Goal: Information Seeking & Learning: Learn about a topic

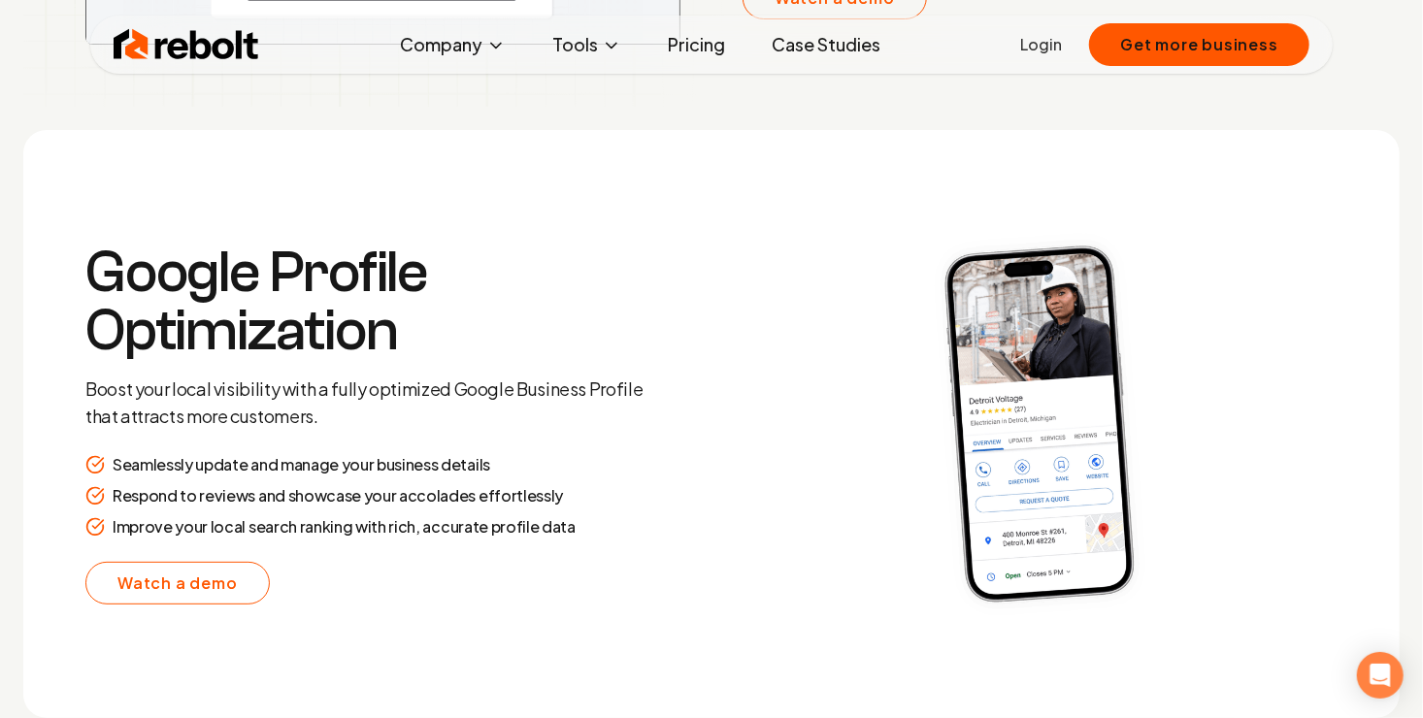
scroll to position [3592, 0]
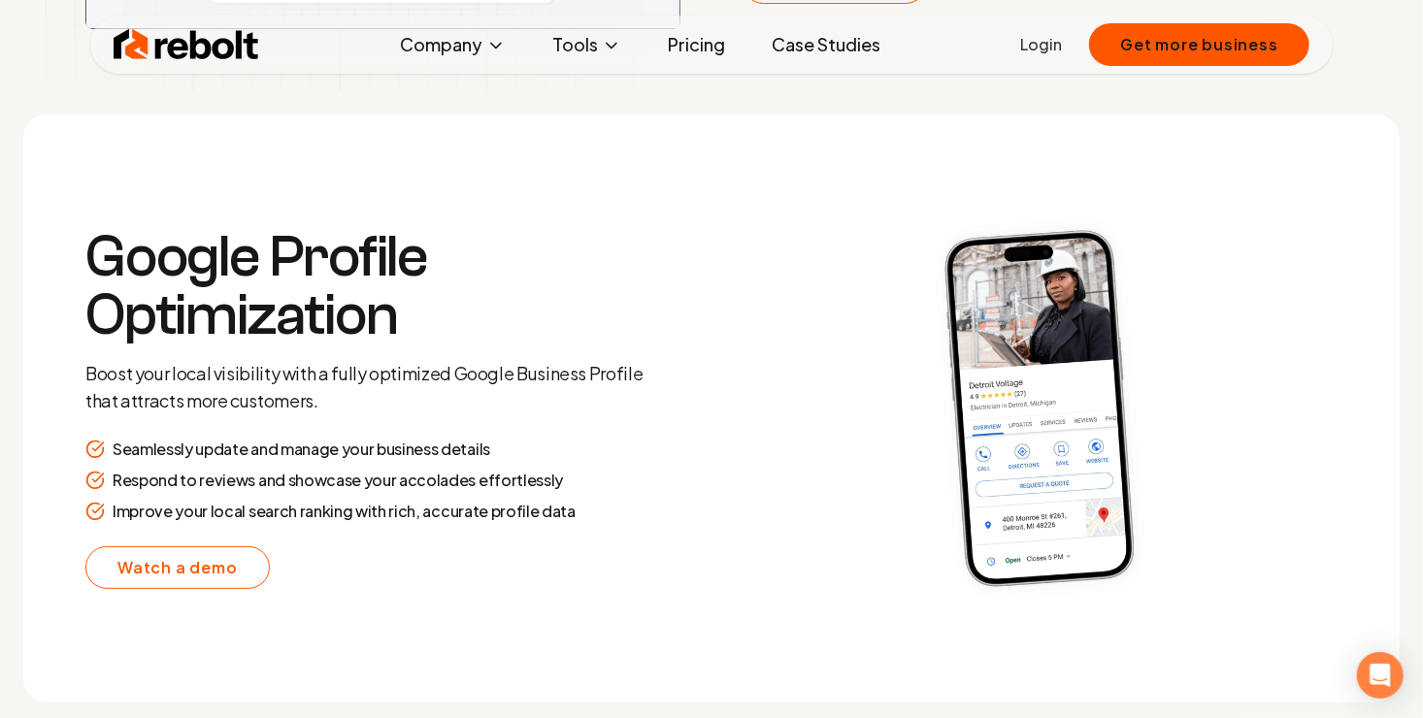
click at [670, 40] on link "Pricing" at bounding box center [696, 44] width 88 height 39
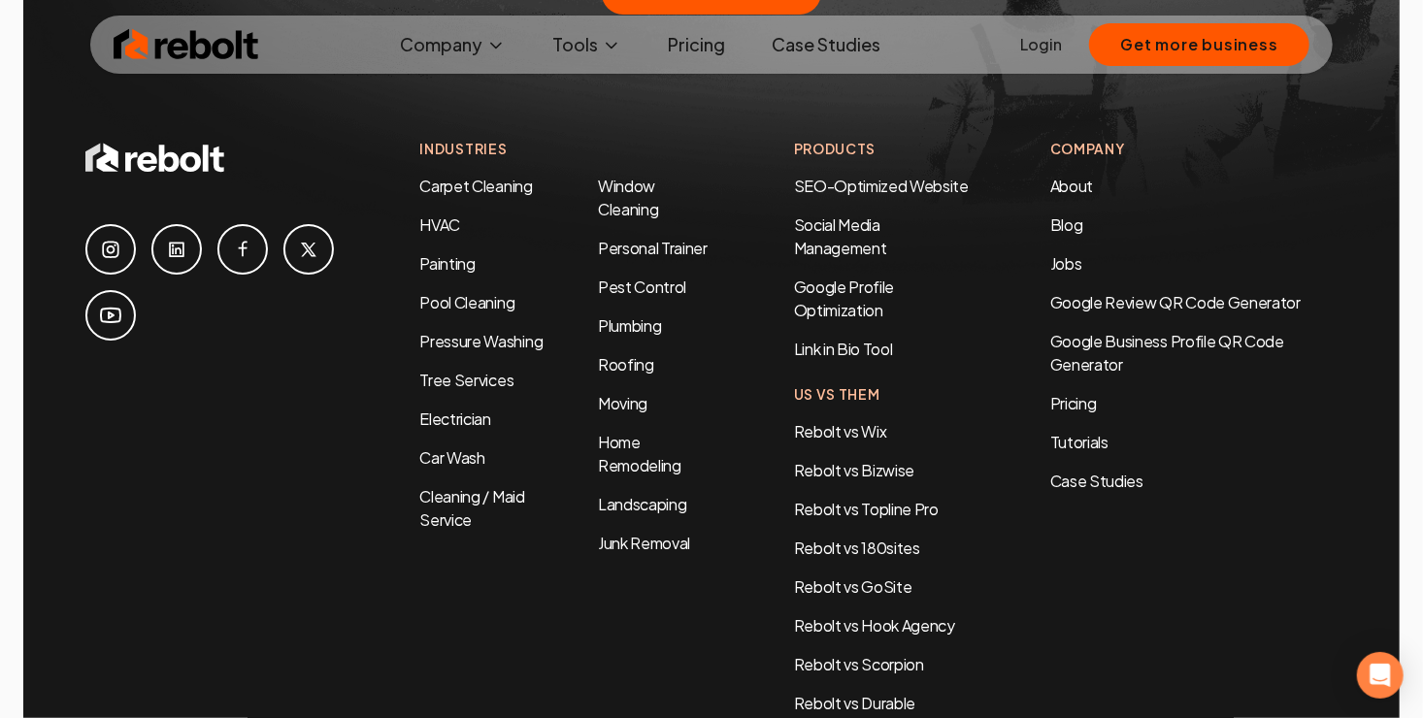
scroll to position [4272, 0]
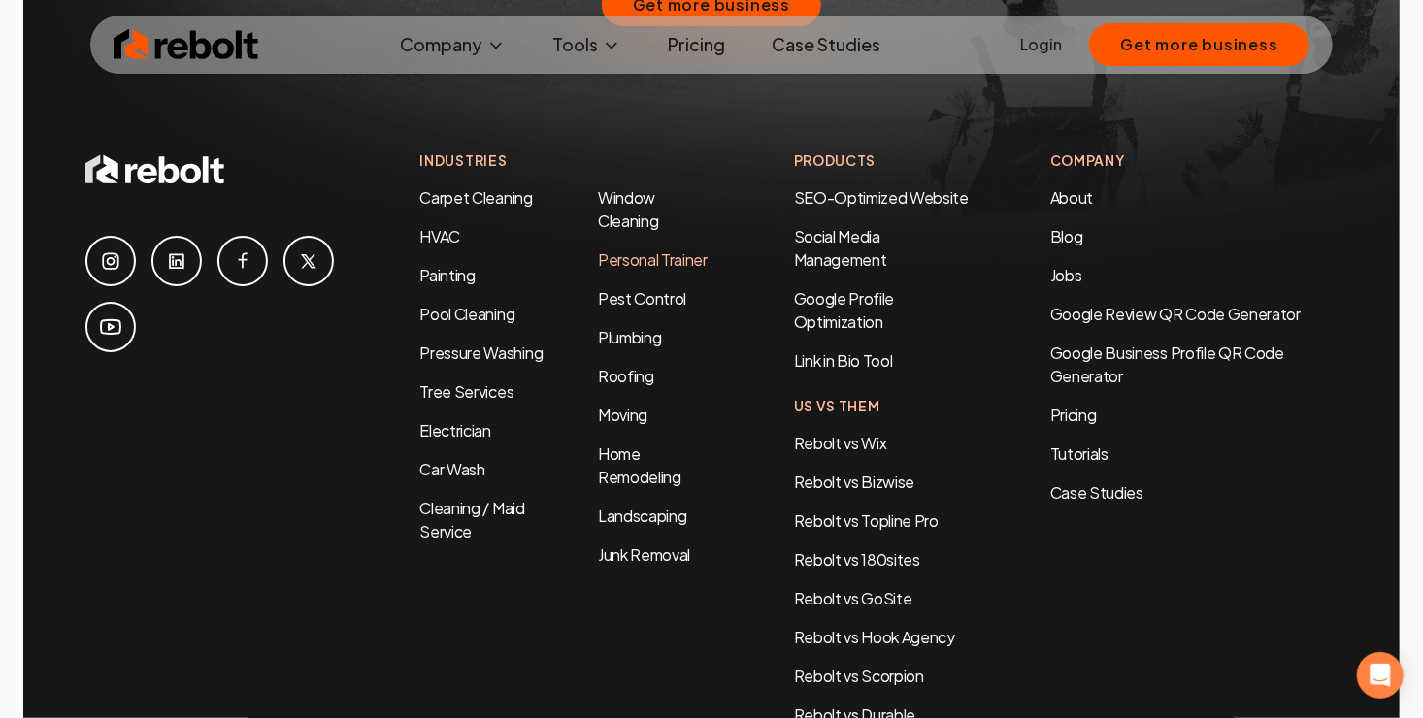
click at [682, 250] on link "Personal Trainer" at bounding box center [653, 260] width 110 height 20
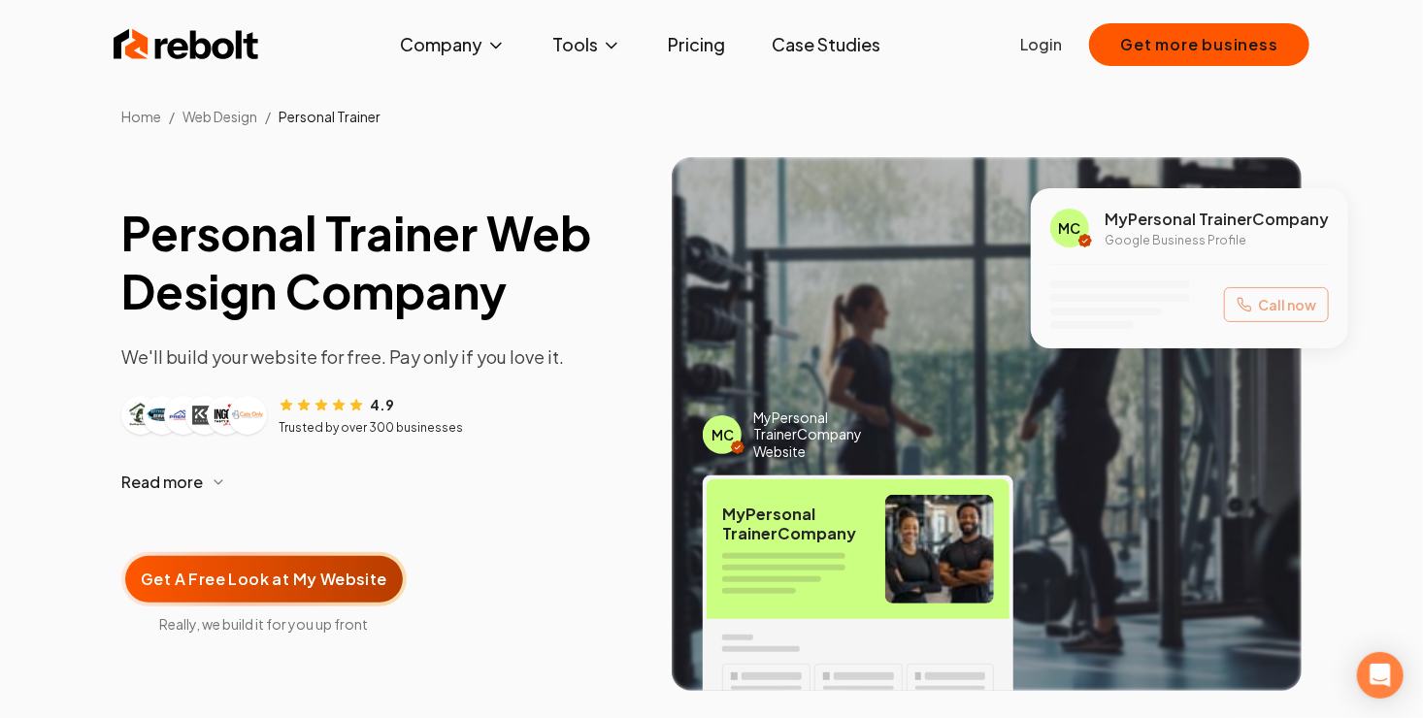
click at [712, 42] on link "Pricing" at bounding box center [696, 44] width 88 height 39
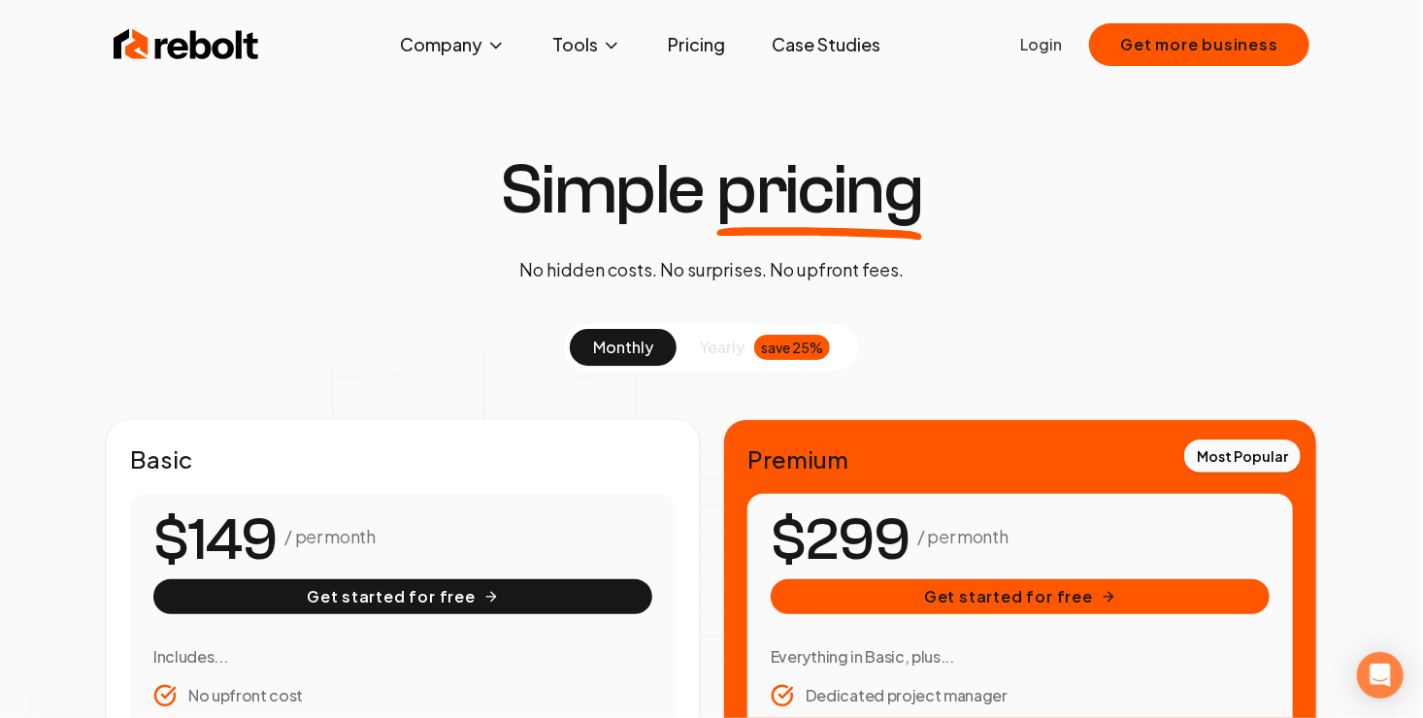
click at [724, 347] on span "yearly" at bounding box center [722, 347] width 45 height 23
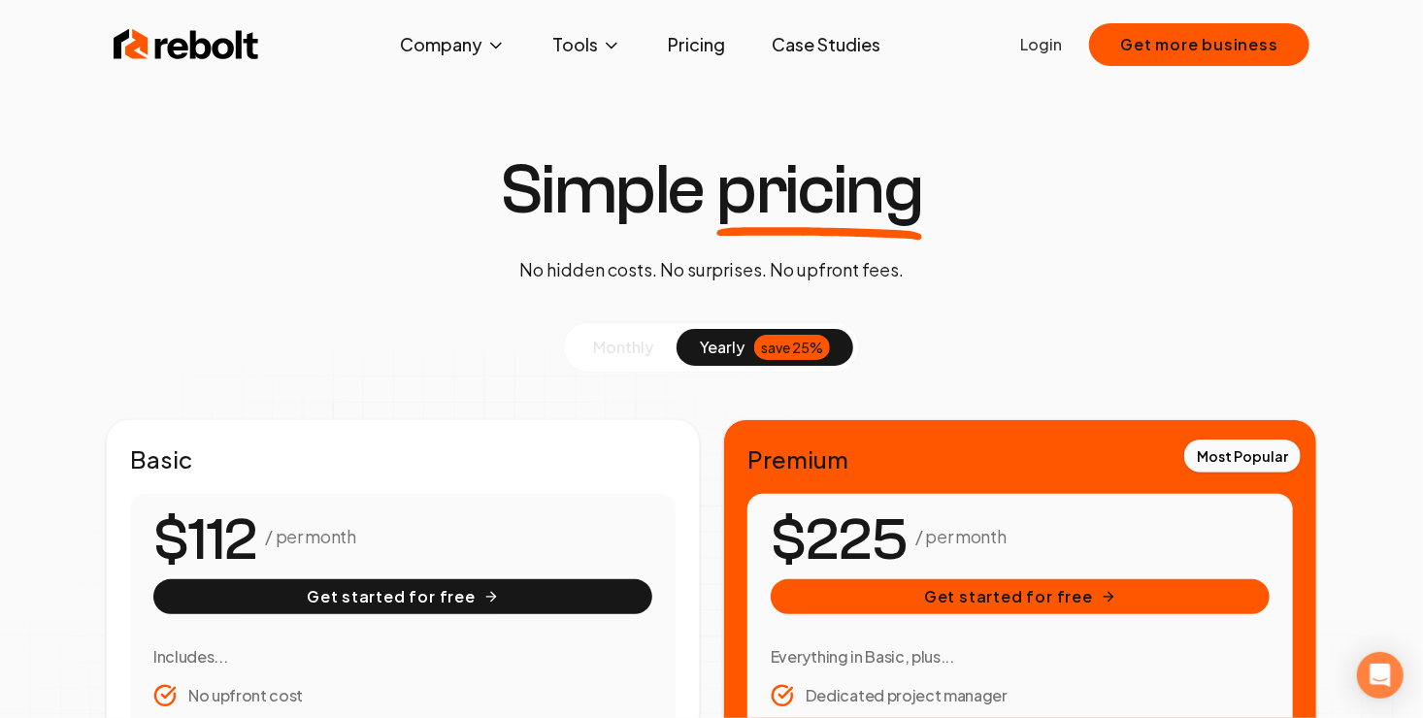
click at [652, 354] on span "monthly" at bounding box center [623, 347] width 60 height 20
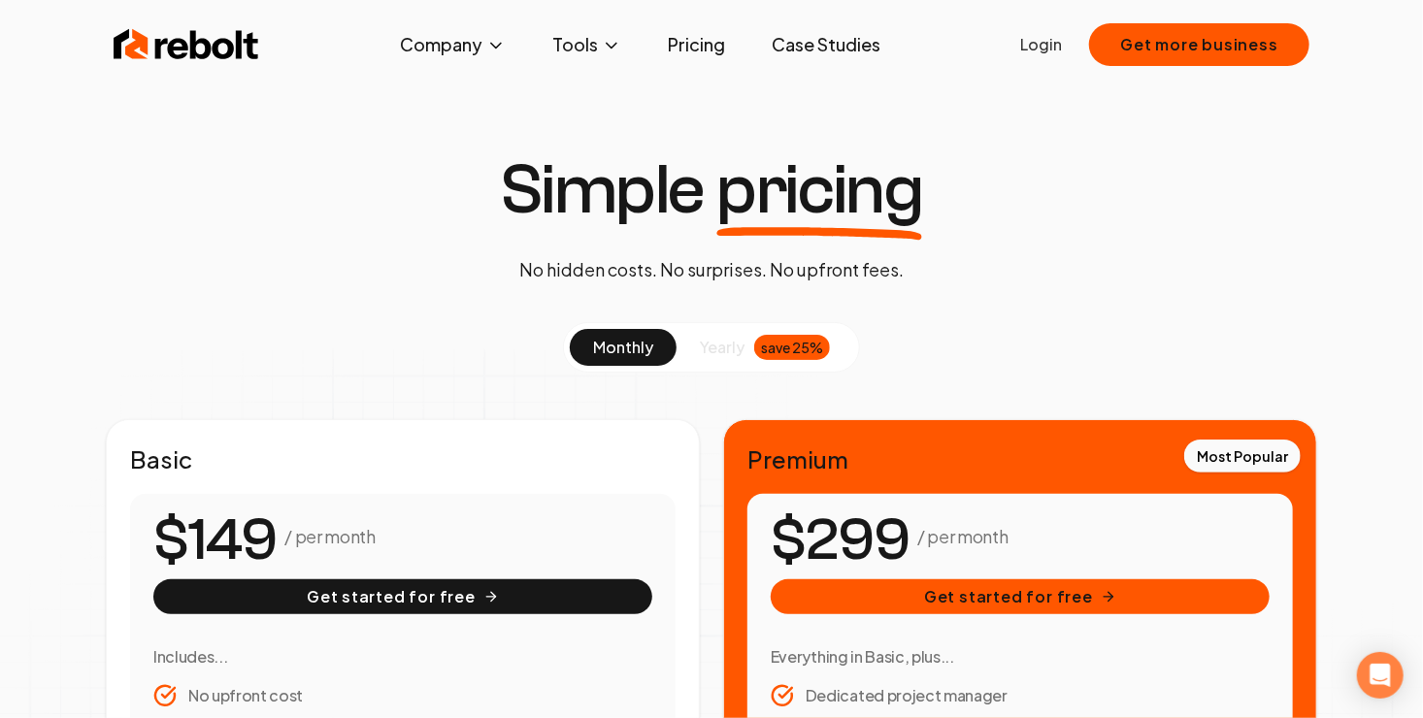
click at [697, 347] on button "yearly save 25%" at bounding box center [765, 347] width 177 height 37
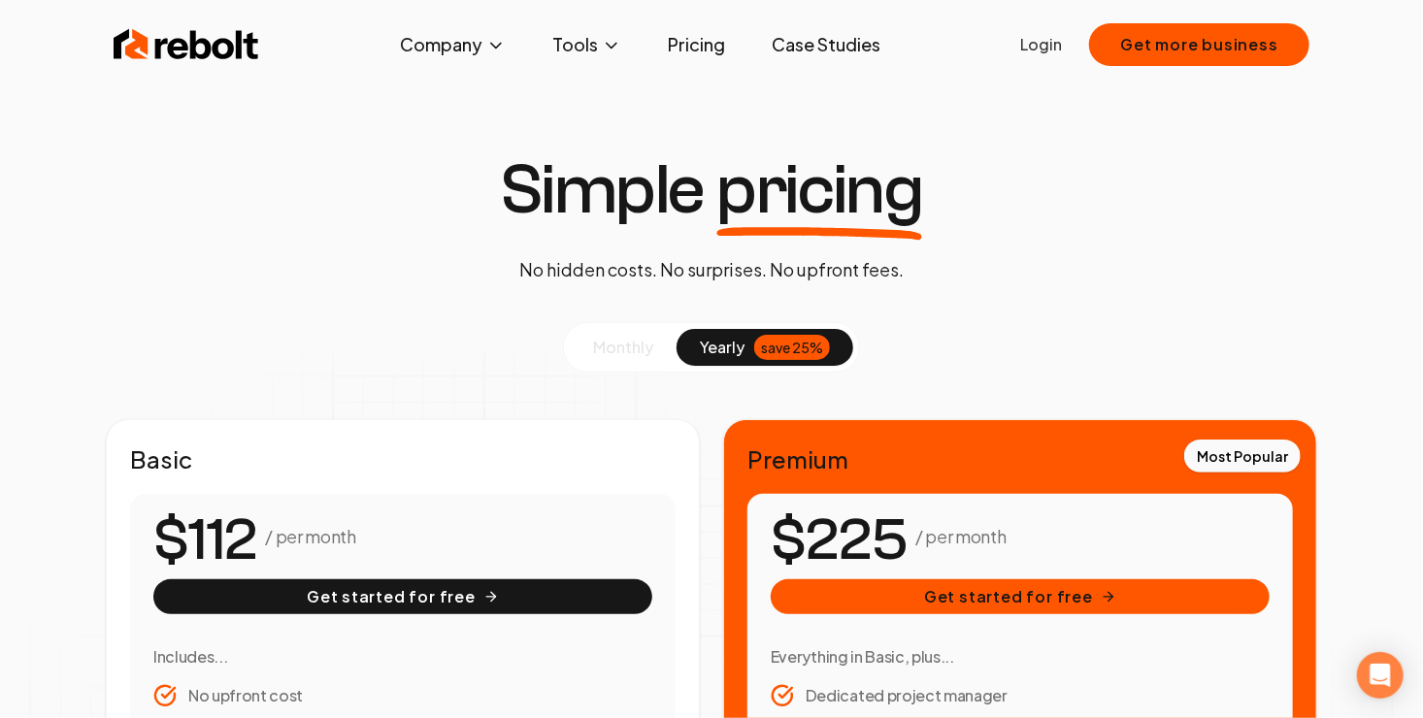
click at [646, 361] on button "monthly" at bounding box center [623, 347] width 107 height 37
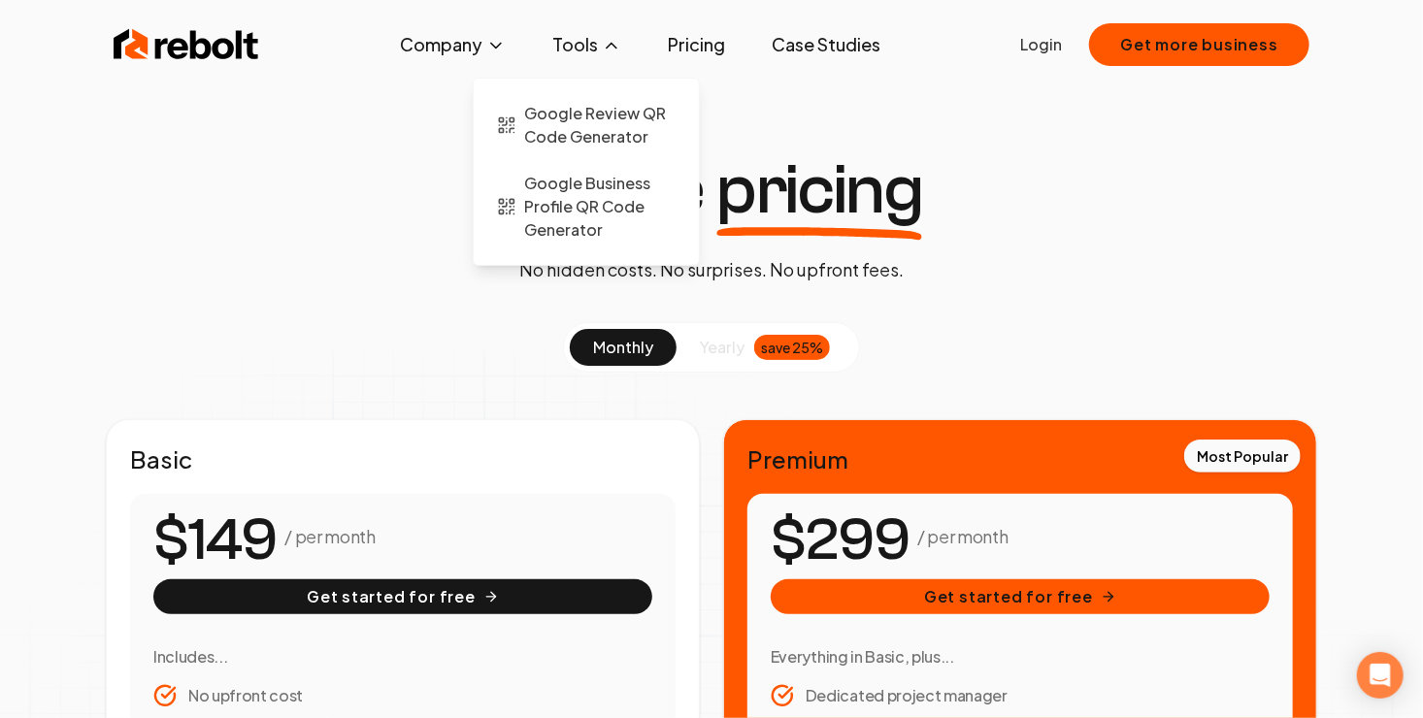
click at [584, 45] on button "Tools" at bounding box center [587, 44] width 100 height 39
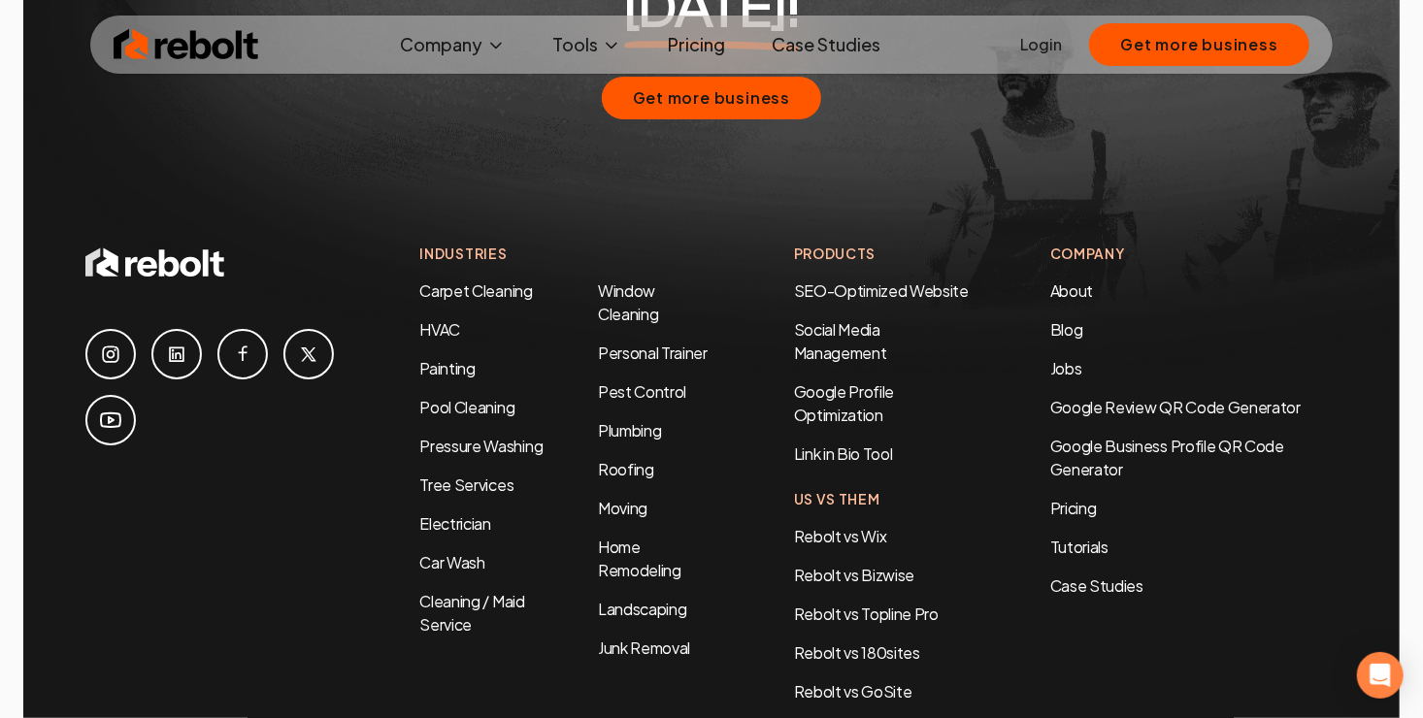
scroll to position [4175, 0]
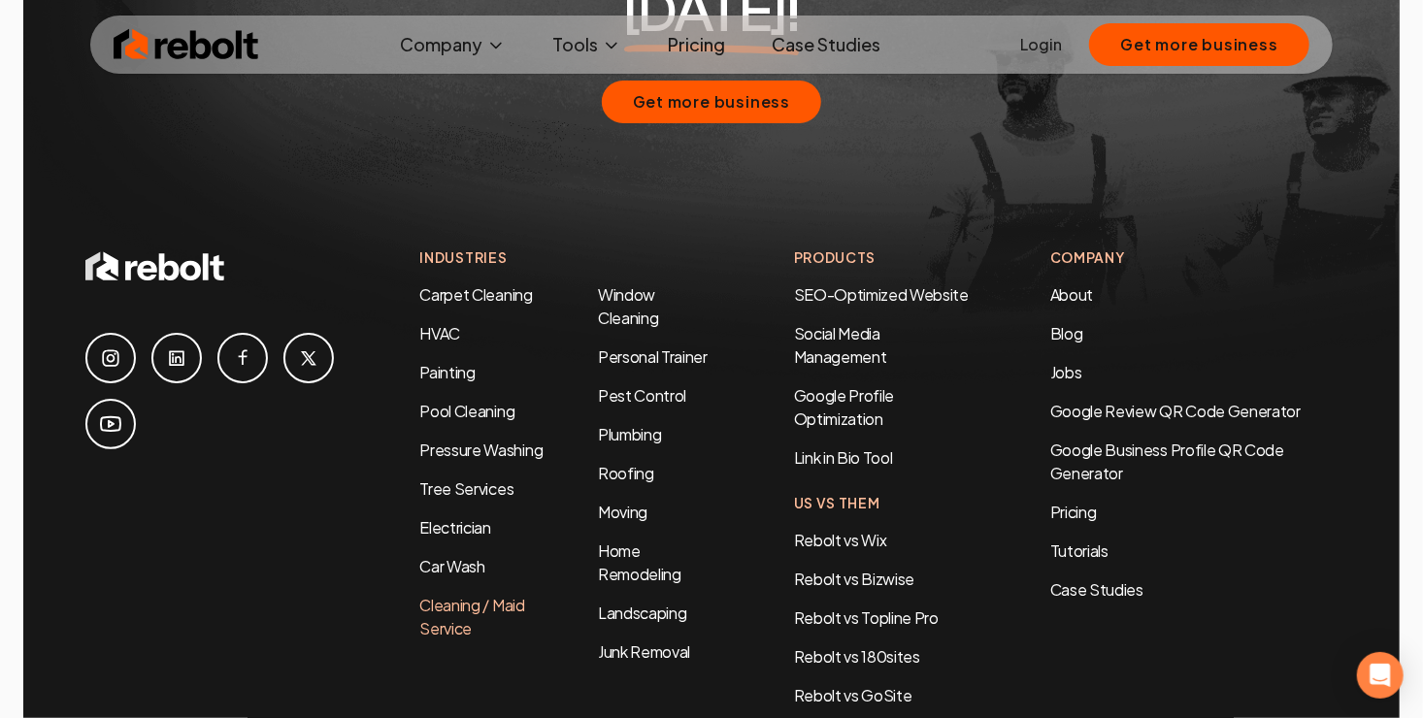
click at [450, 595] on link "Cleaning / Maid Service" at bounding box center [471, 617] width 105 height 44
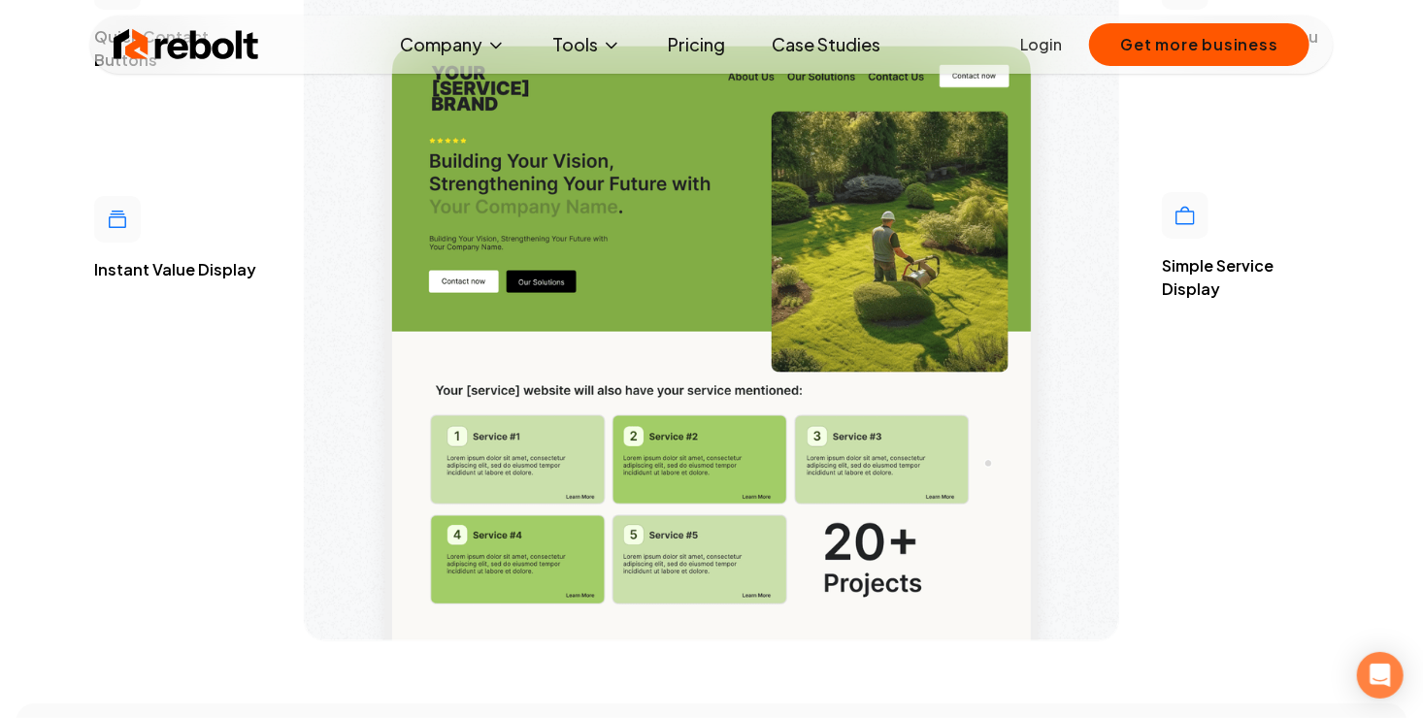
scroll to position [5146, 0]
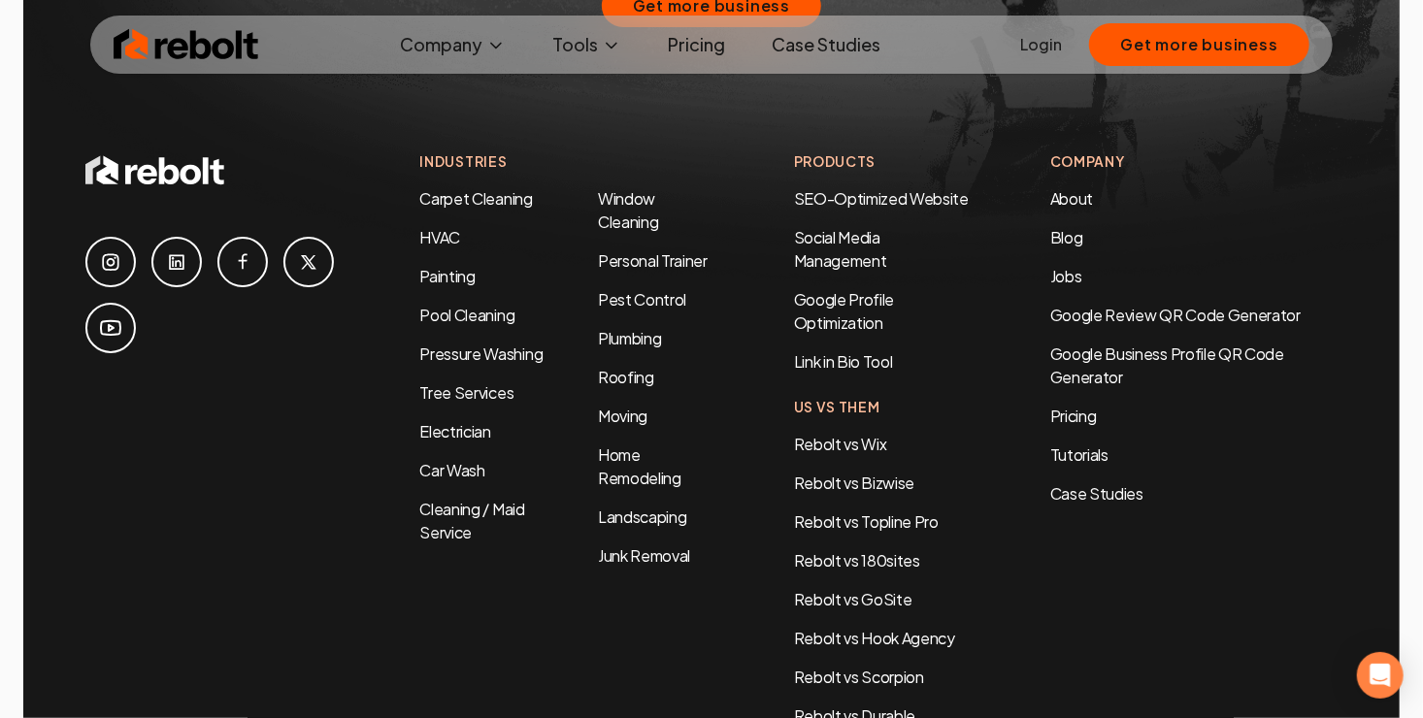
scroll to position [4272, 0]
click at [454, 459] on link "Car Wash" at bounding box center [451, 469] width 65 height 20
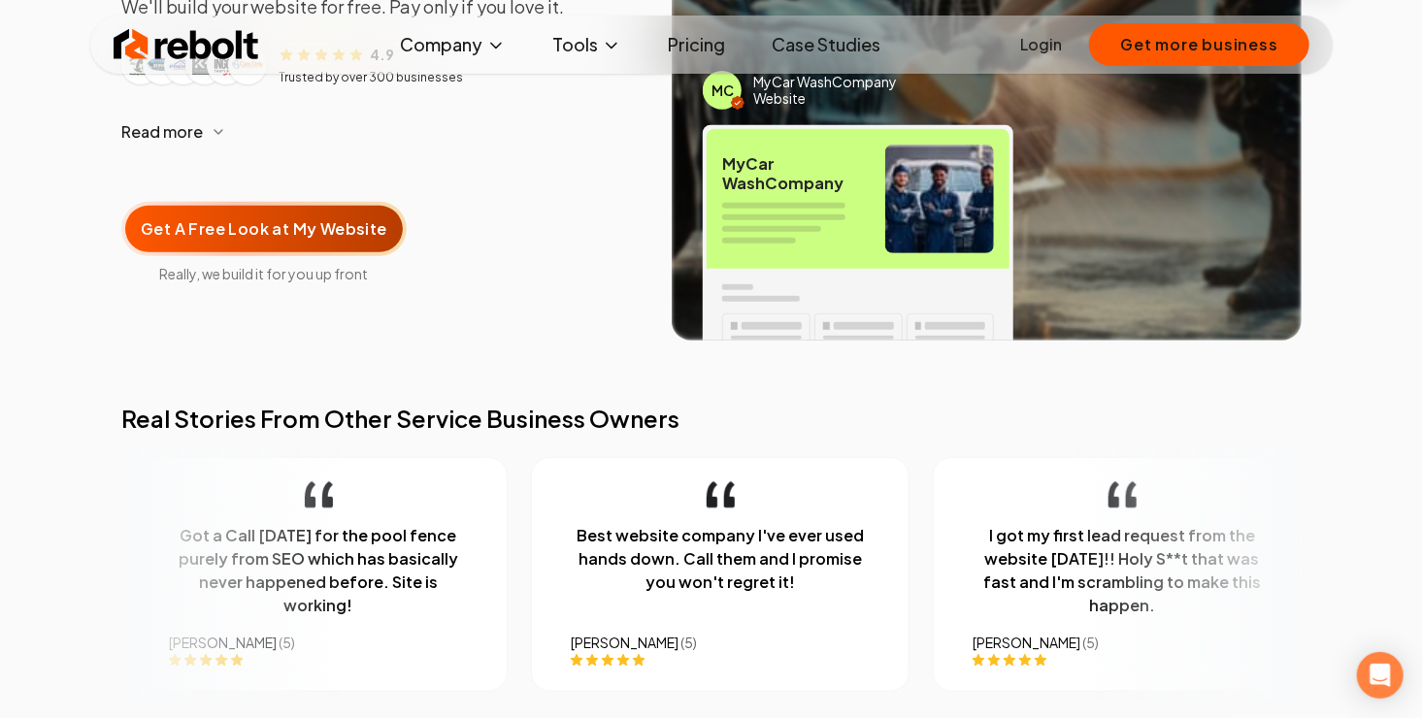
scroll to position [97, 0]
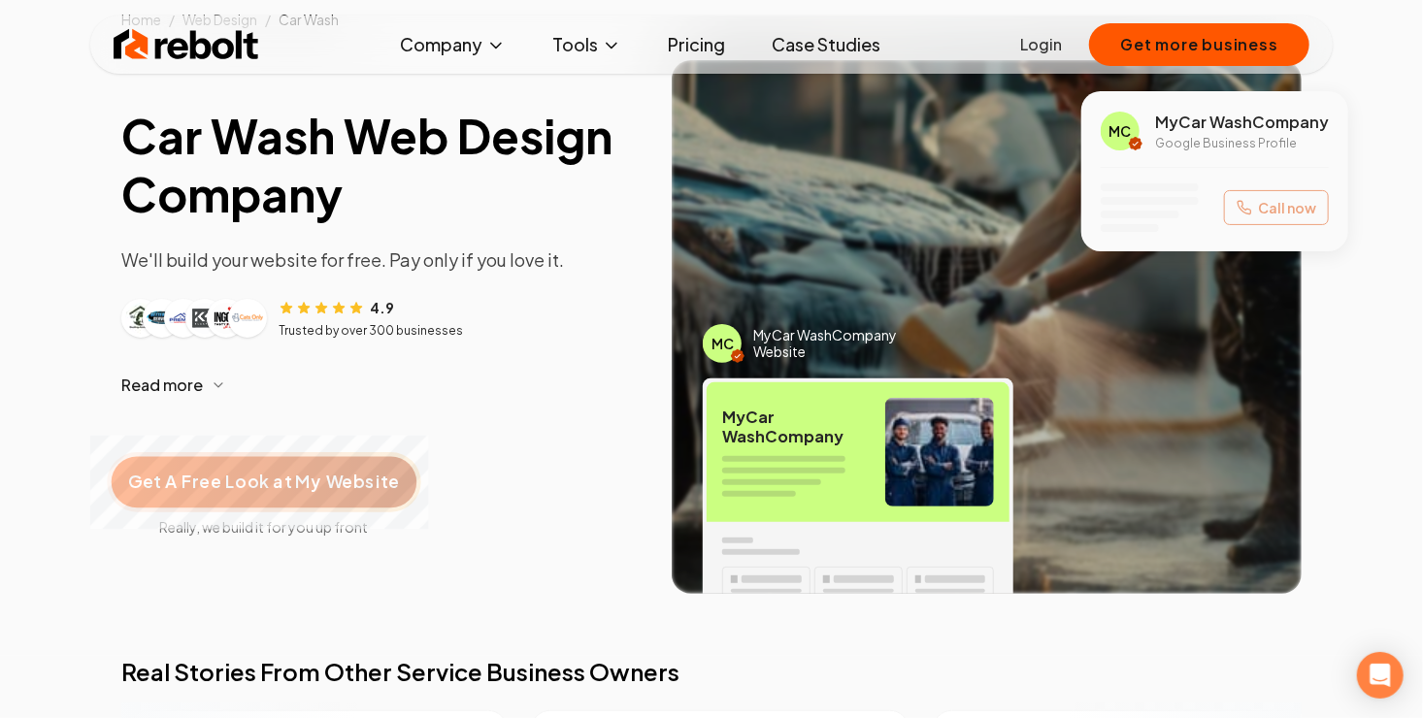
click at [345, 479] on span "Get A Free Look at My Website" at bounding box center [263, 482] width 271 height 25
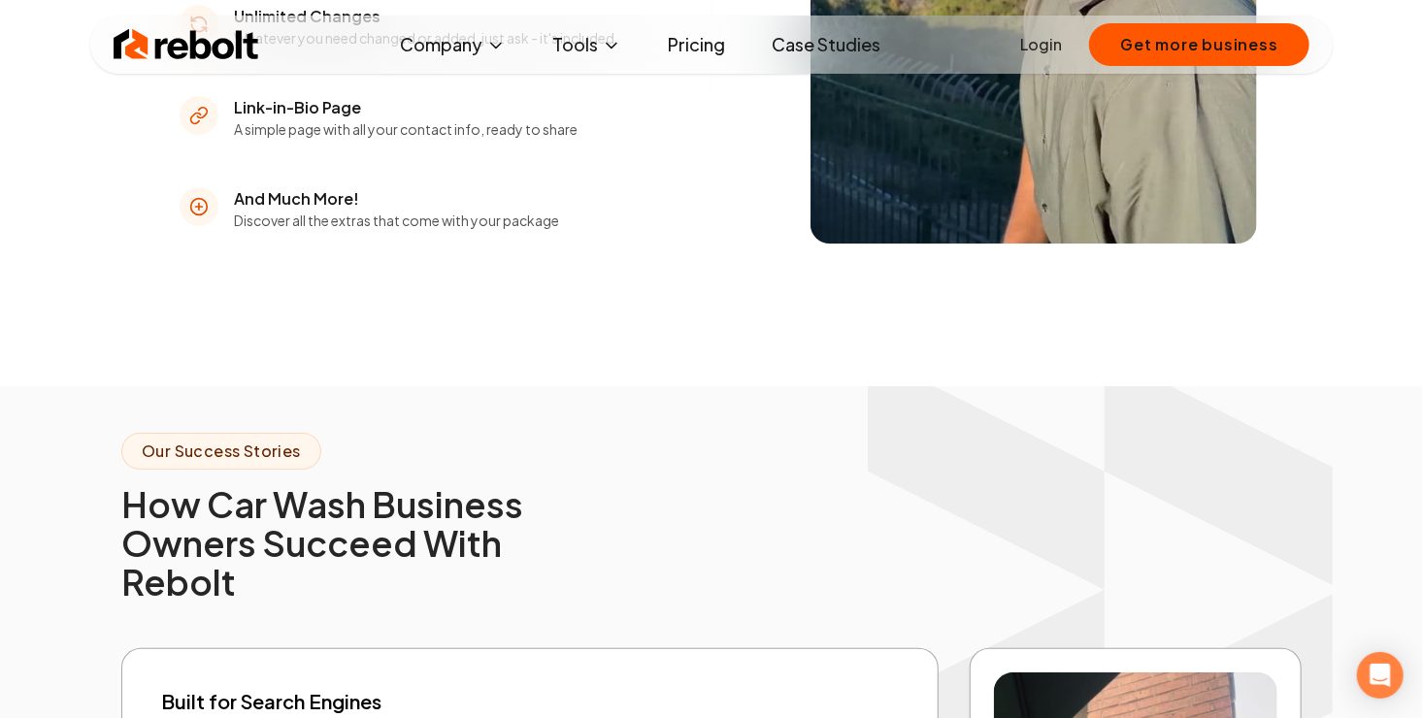
scroll to position [3981, 0]
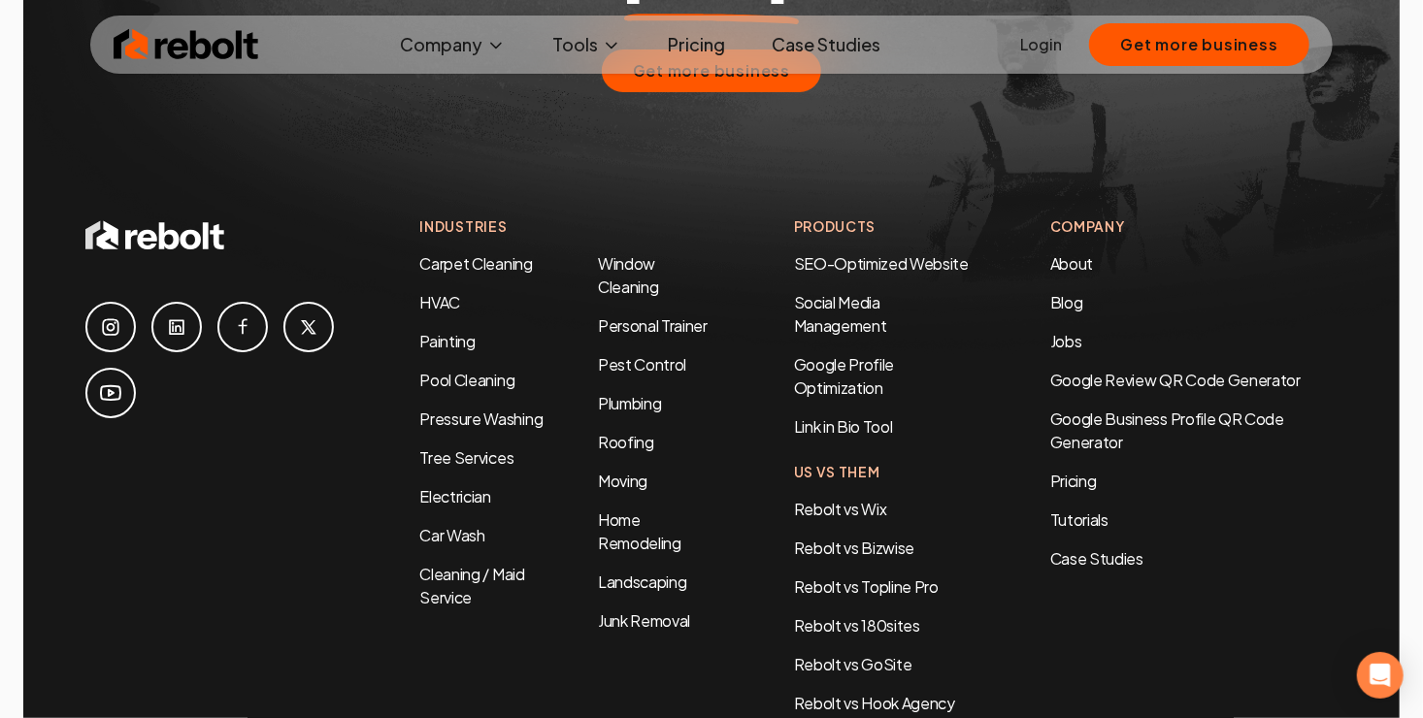
scroll to position [4179, 0]
